Goal: Transaction & Acquisition: Book appointment/travel/reservation

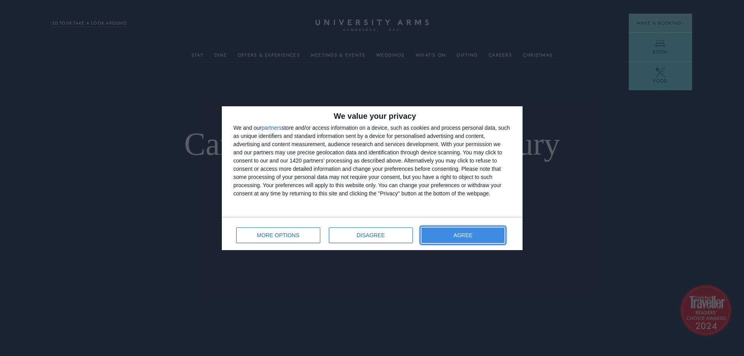
click at [464, 229] on button "AGREE" at bounding box center [463, 235] width 84 height 16
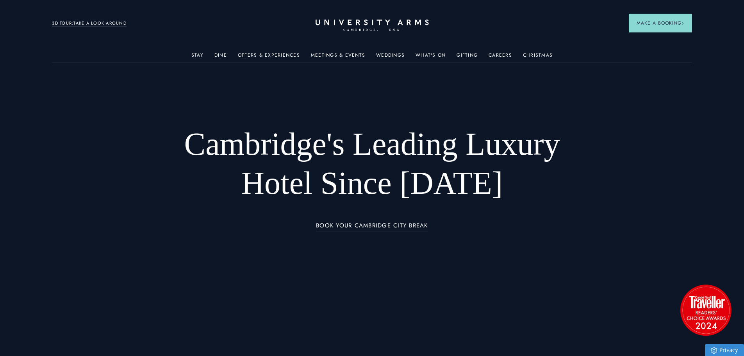
click at [658, 45] on div at bounding box center [372, 178] width 744 height 356
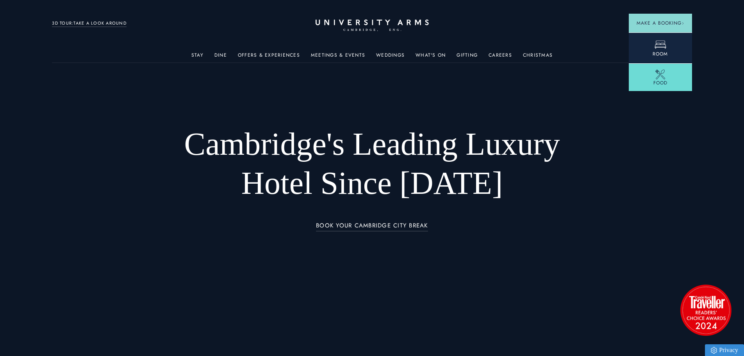
click at [655, 38] on header "Stay Suites Superior Rooms Classic Rooms Cosy Rooms Dine Restaurant Bar Afterno…" at bounding box center [372, 21] width 744 height 43
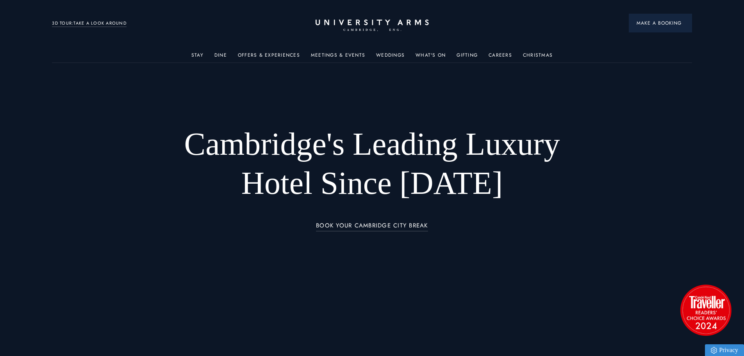
click at [652, 25] on span "Make a Booking" at bounding box center [660, 23] width 48 height 7
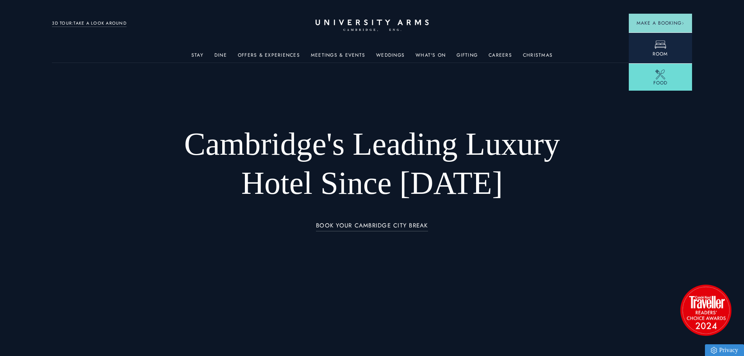
click at [633, 43] on header "Stay Suites Superior Rooms Classic Rooms Cosy Rooms Dine Restaurant Bar Afterno…" at bounding box center [372, 21] width 744 height 43
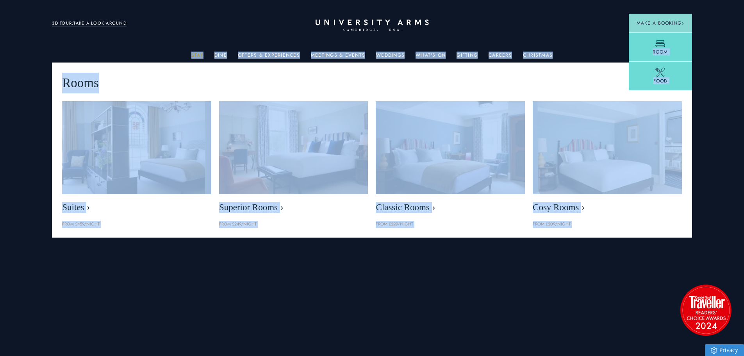
click at [200, 56] on link "Stay" at bounding box center [197, 57] width 12 height 10
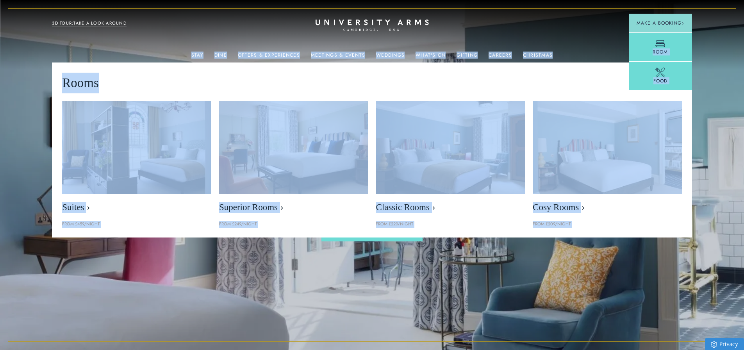
click at [180, 218] on div "Suites From £459/night" at bounding box center [136, 164] width 149 height 127
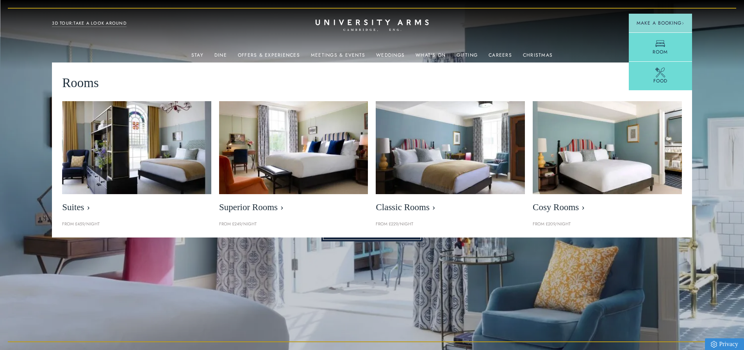
click at [364, 241] on link "Book Your Room" at bounding box center [371, 231] width 101 height 20
